Goal: Navigation & Orientation: Find specific page/section

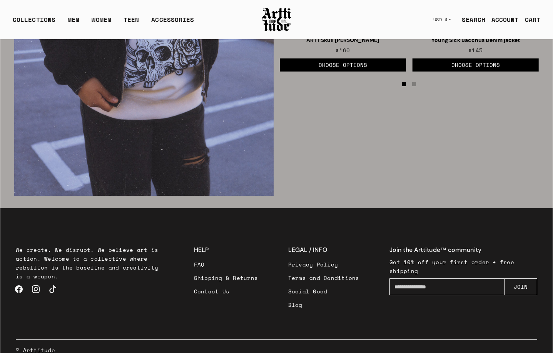
scroll to position [1273, 0]
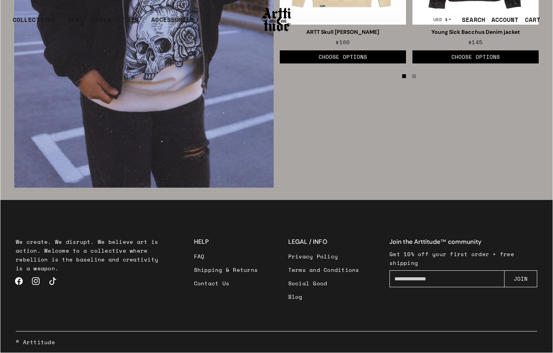
click at [204, 257] on link "FAQ" at bounding box center [226, 256] width 64 height 13
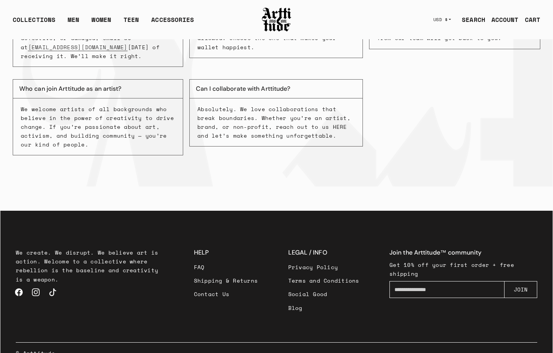
scroll to position [216, 0]
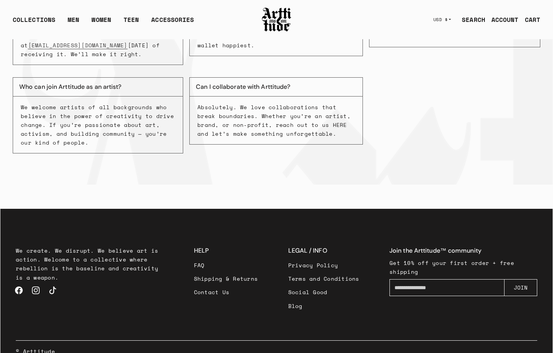
click at [207, 286] on link "Contact Us" at bounding box center [226, 292] width 64 height 13
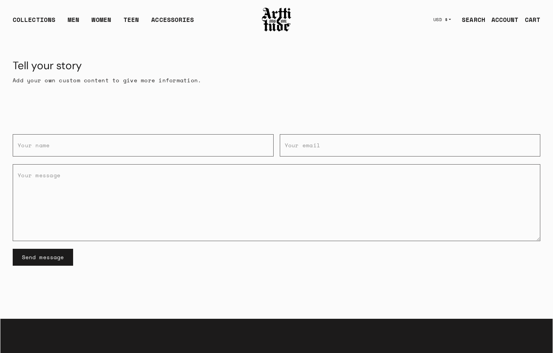
scroll to position [152, 0]
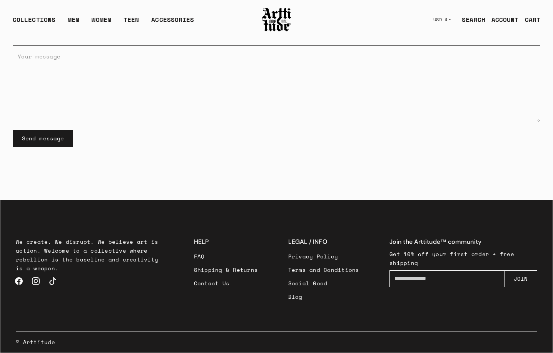
click at [295, 296] on link "Blog" at bounding box center [323, 296] width 71 height 13
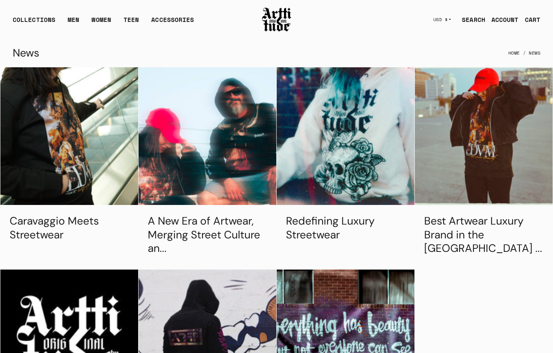
click at [266, 21] on img at bounding box center [276, 20] width 31 height 26
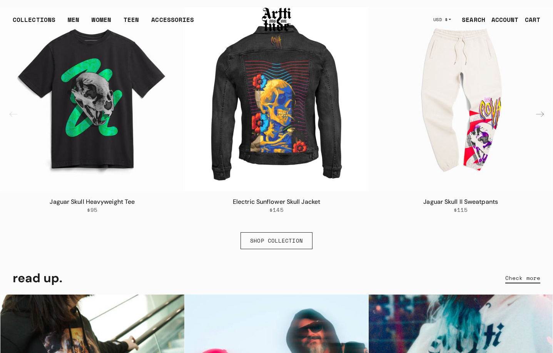
scroll to position [485, 0]
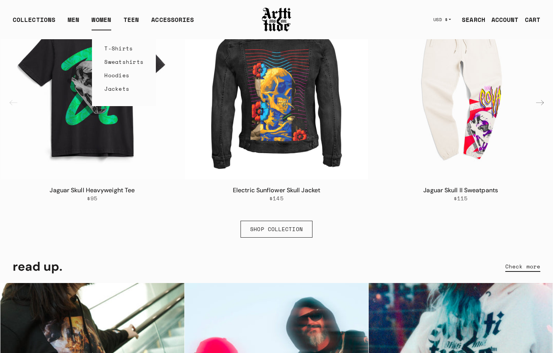
click at [98, 21] on link "WOMEN" at bounding box center [102, 22] width 20 height 15
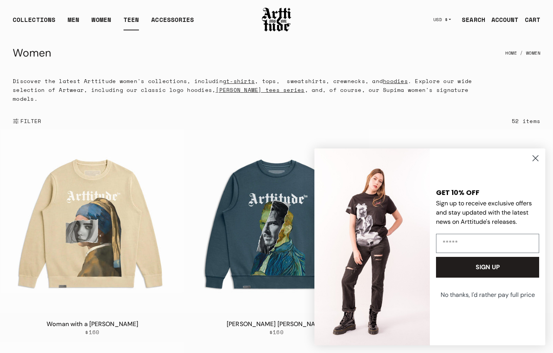
click at [135, 18] on link "TEEN" at bounding box center [131, 22] width 15 height 15
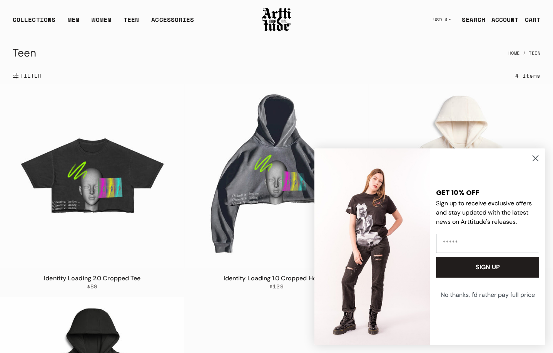
click at [534, 157] on circle "Close dialog" at bounding box center [535, 158] width 13 height 13
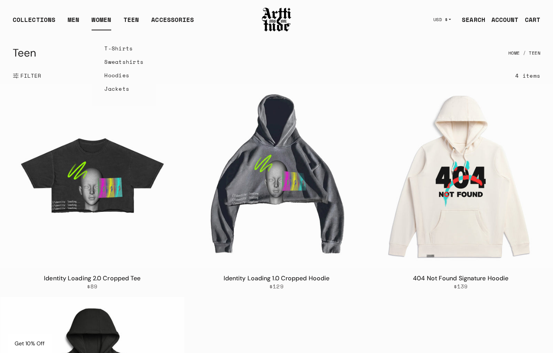
click at [107, 25] on link "WOMEN" at bounding box center [102, 22] width 20 height 15
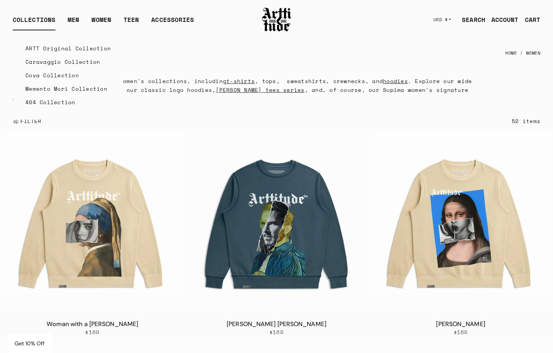
click at [45, 91] on link "Memento Mori Collection" at bounding box center [67, 88] width 85 height 13
